Goal: Task Accomplishment & Management: Use online tool/utility

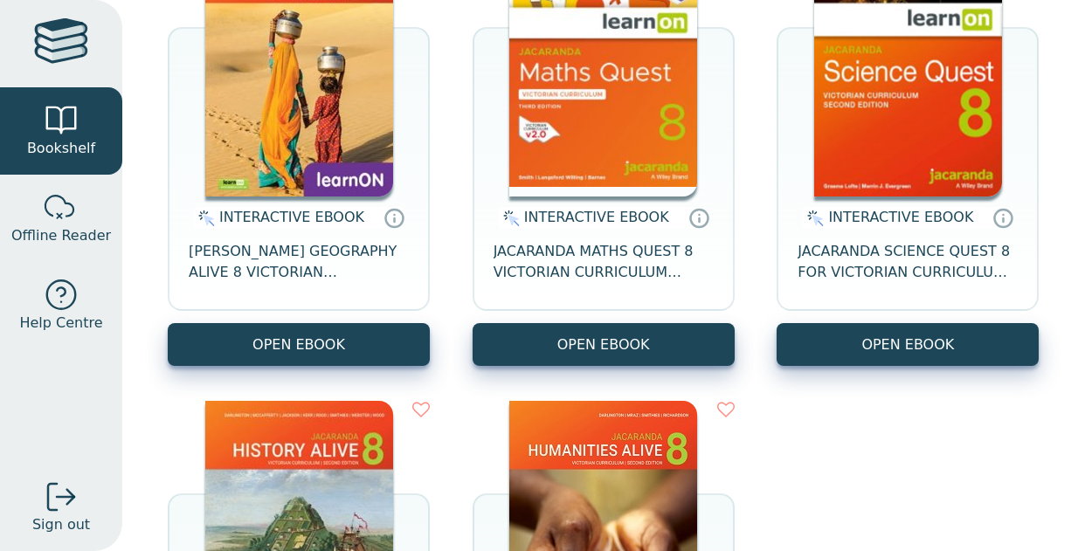
scroll to position [304, 0]
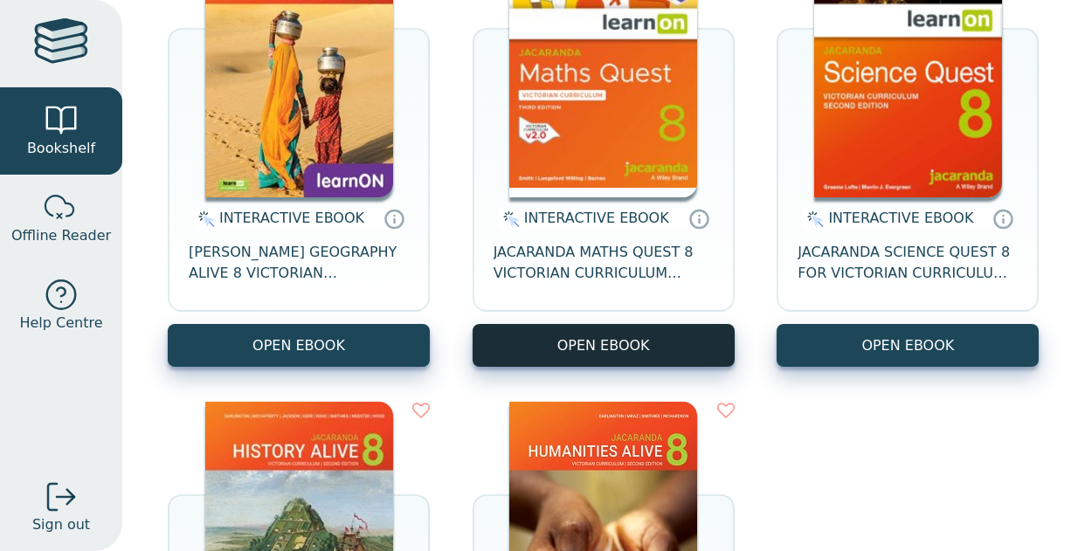
click at [624, 331] on button "OPEN EBOOK" at bounding box center [603, 345] width 262 height 43
